Goal: Find contact information: Find contact information

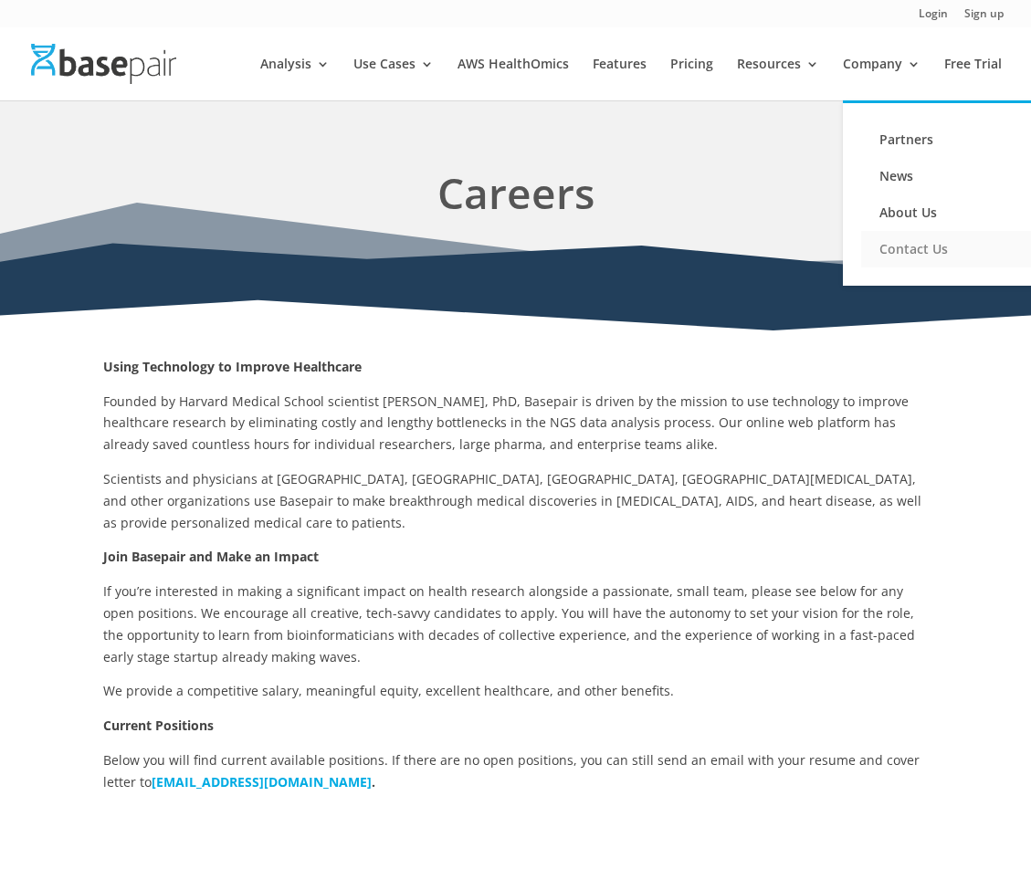
click at [907, 246] on link "Contact Us" at bounding box center [952, 249] width 183 height 37
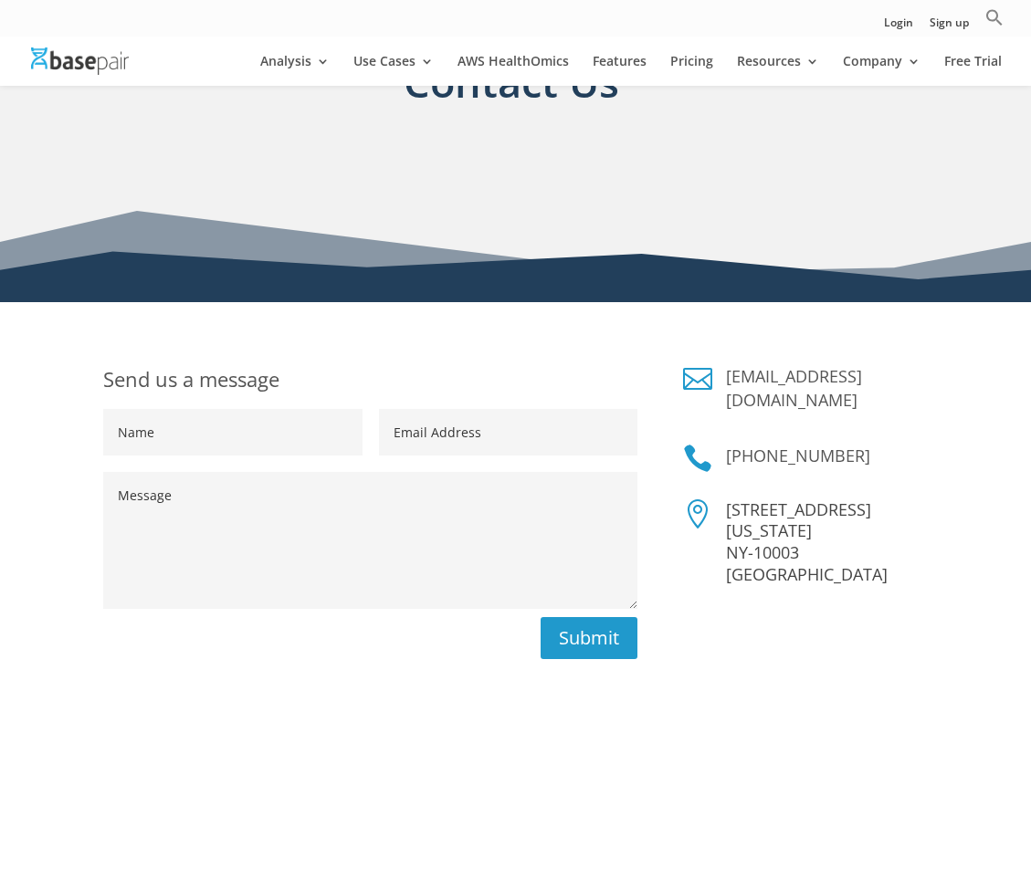
scroll to position [91, 0]
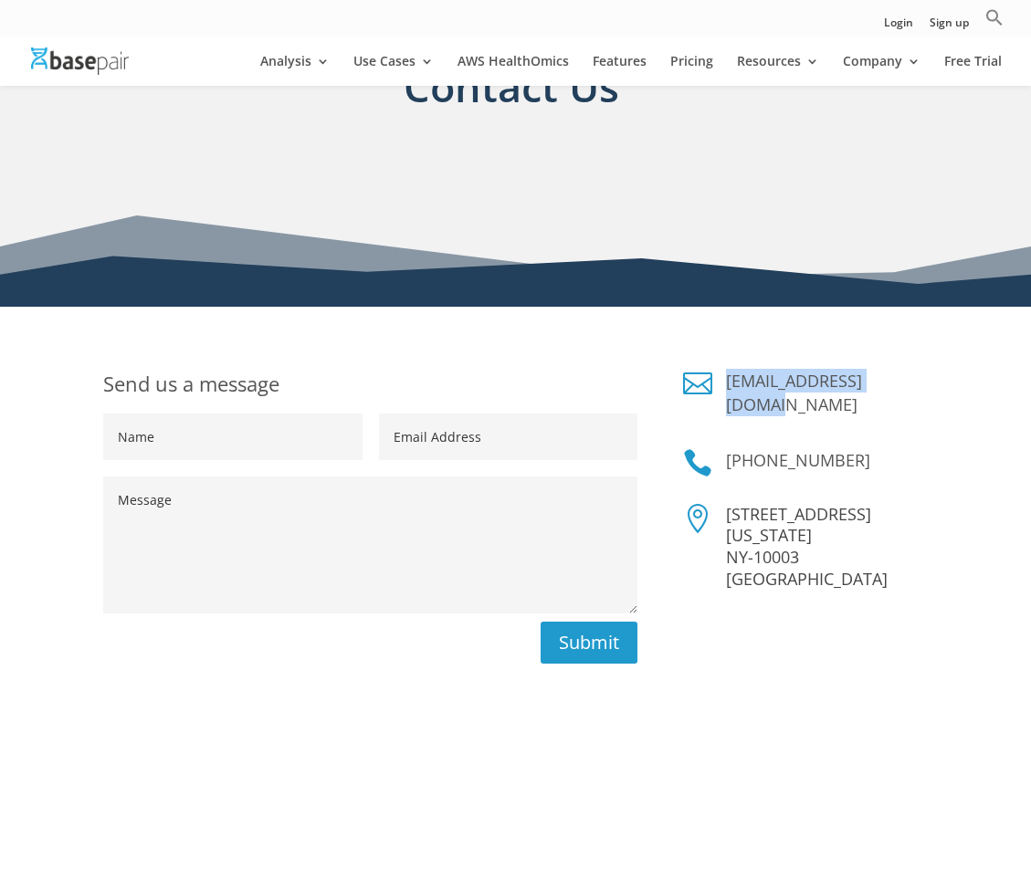
copy link "[EMAIL_ADDRESS][DOMAIN_NAME]"
drag, startPoint x: 721, startPoint y: 373, endPoint x: 915, endPoint y: 376, distance: 193.6
click at [915, 376] on div "[EMAIL_ADDRESS][DOMAIN_NAME]" at bounding box center [819, 397] width 215 height 57
